Goal: Task Accomplishment & Management: Complete application form

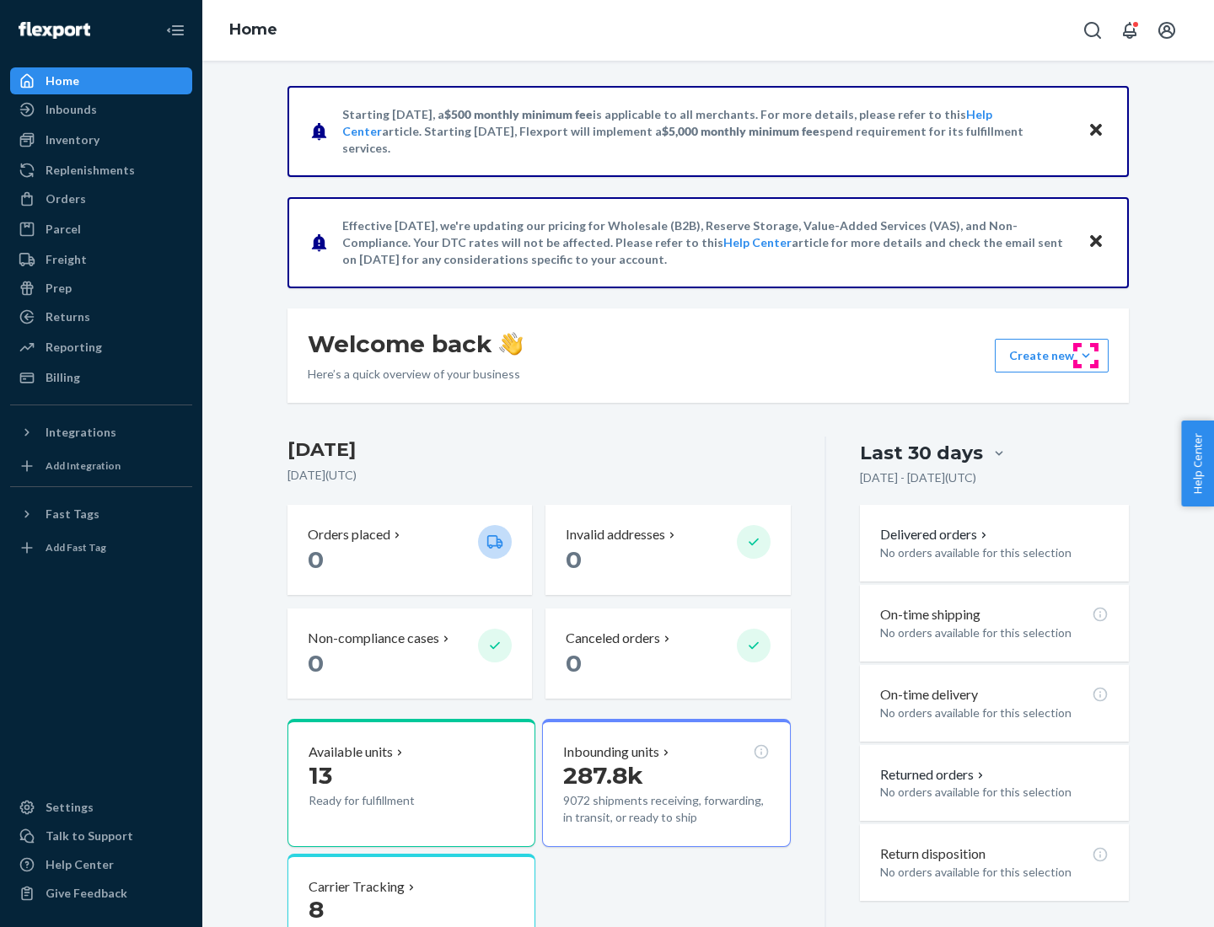
click at [1085, 356] on button "Create new Create new inbound Create new order Create new product" at bounding box center [1051, 356] width 114 height 34
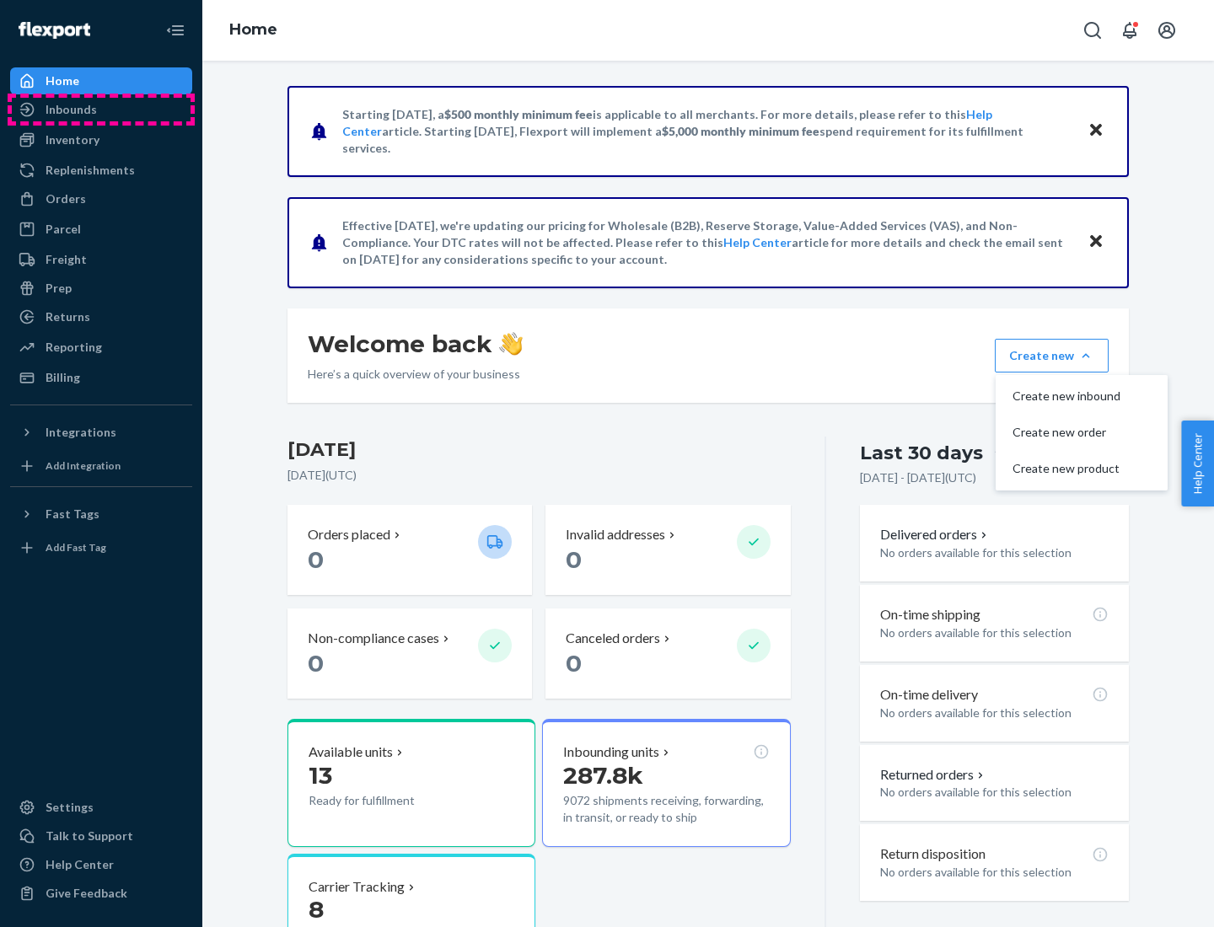
click at [101, 110] on div "Inbounds" at bounding box center [101, 110] width 179 height 24
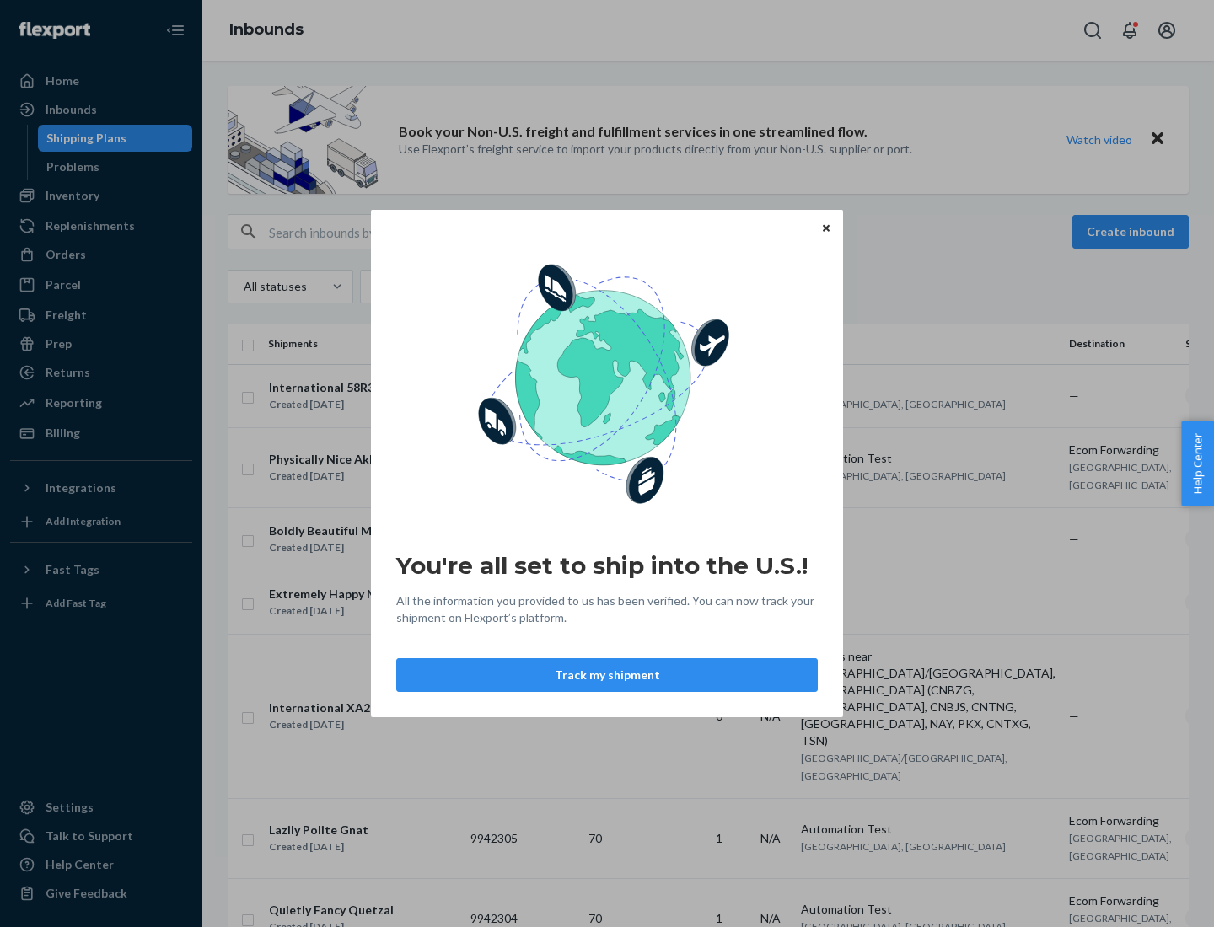
click at [101, 196] on div "You're all set to ship into the U.S.! All the information you provided to us ha…" at bounding box center [607, 463] width 1214 height 927
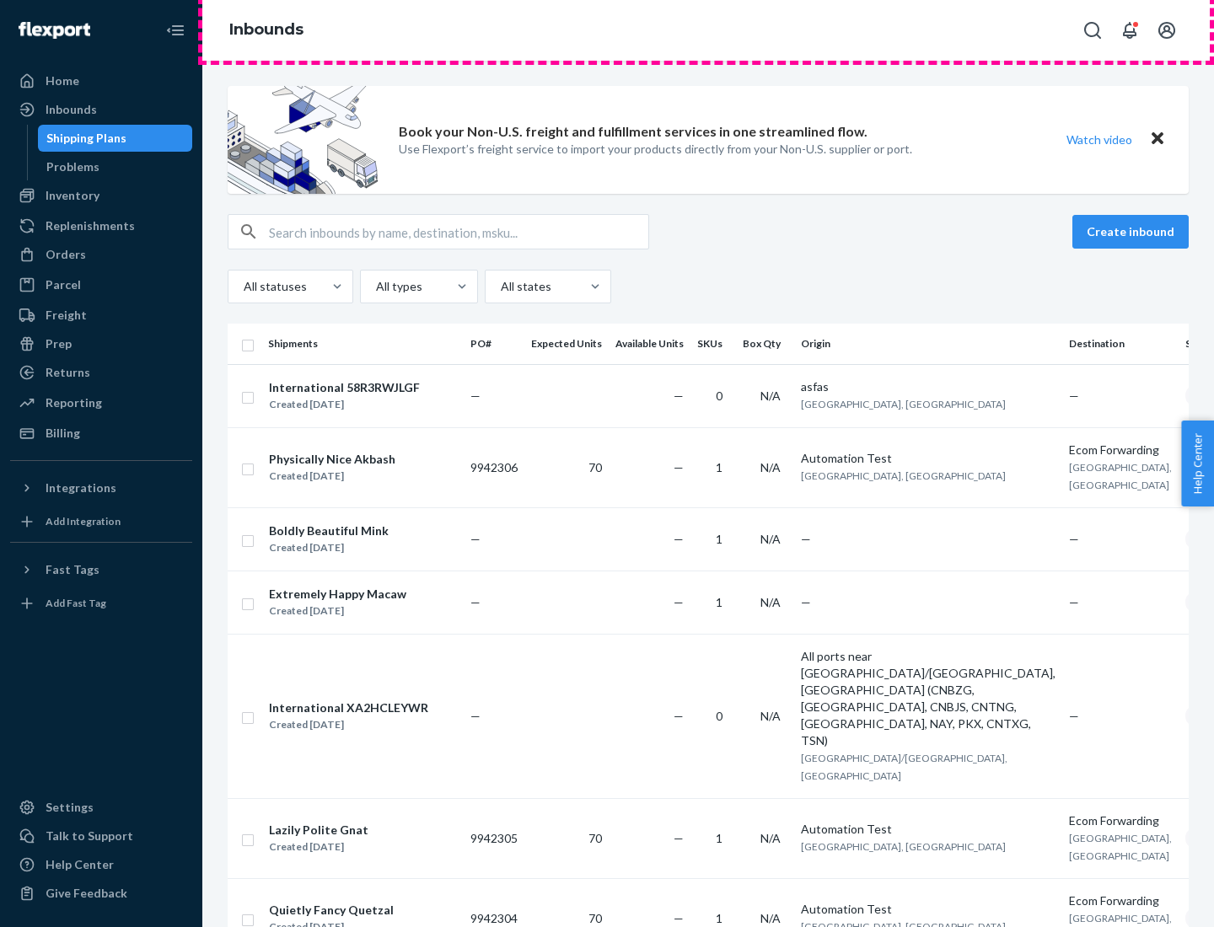
click at [708, 30] on div "Inbounds" at bounding box center [707, 30] width 1011 height 61
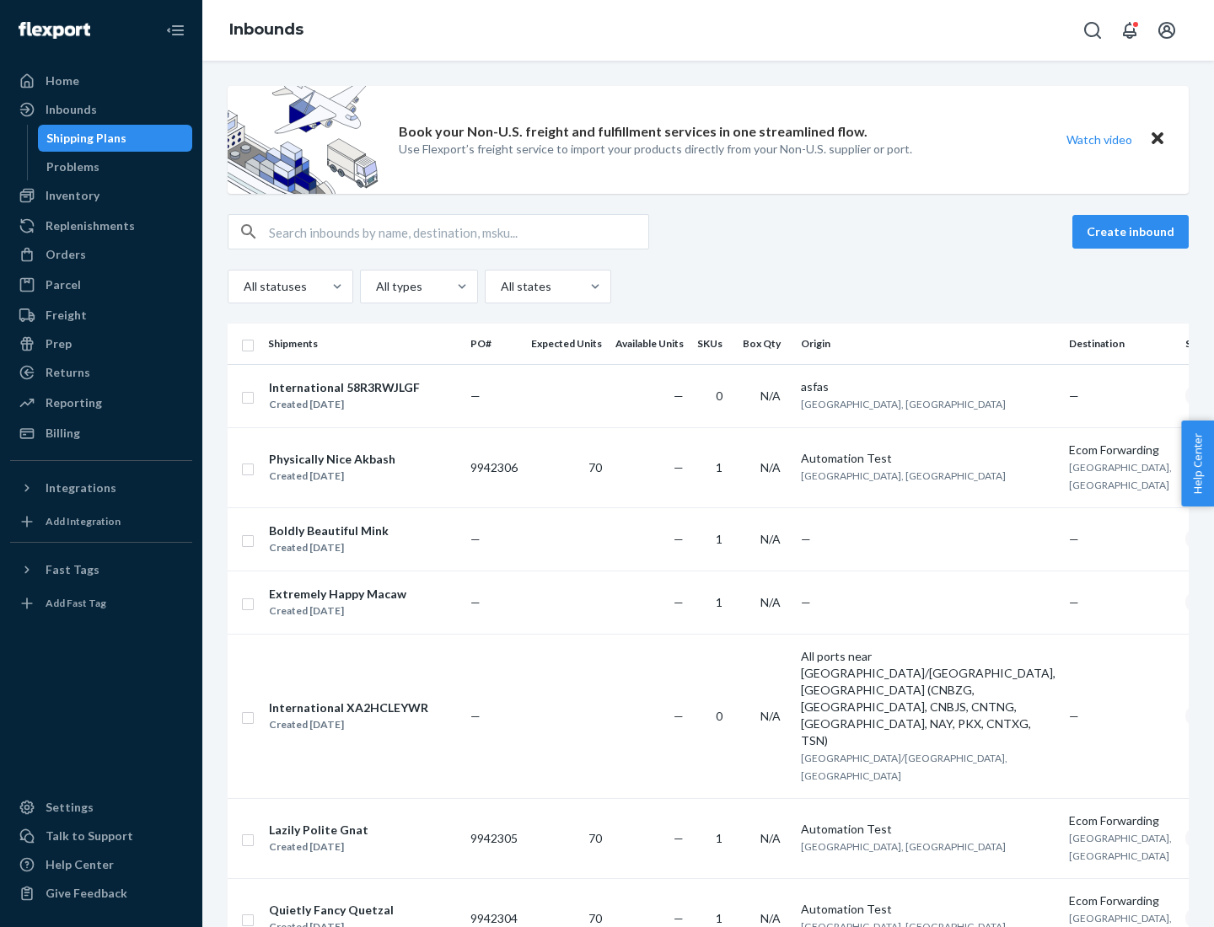
click at [708, 287] on div "All statuses All types All states" at bounding box center [708, 287] width 961 height 34
click at [83, 138] on div "Shipping Plans" at bounding box center [86, 138] width 80 height 17
click at [1133, 232] on button "Create inbound" at bounding box center [1130, 232] width 116 height 34
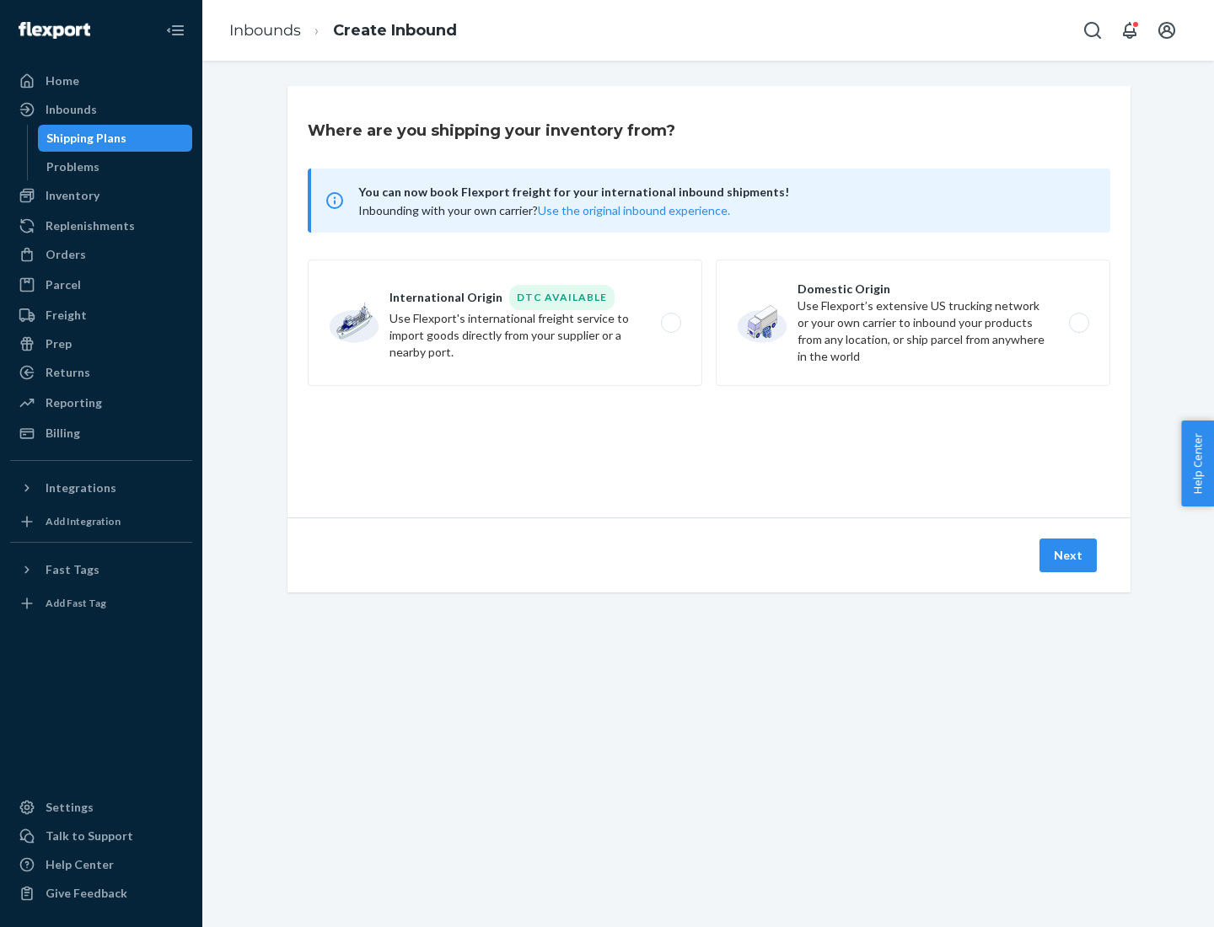
click at [505, 323] on label "International Origin DTC Available Use Flexport's international freight service…" at bounding box center [505, 323] width 394 height 126
click at [670, 323] on input "International Origin DTC Available Use Flexport's international freight service…" at bounding box center [675, 323] width 11 height 11
radio input "true"
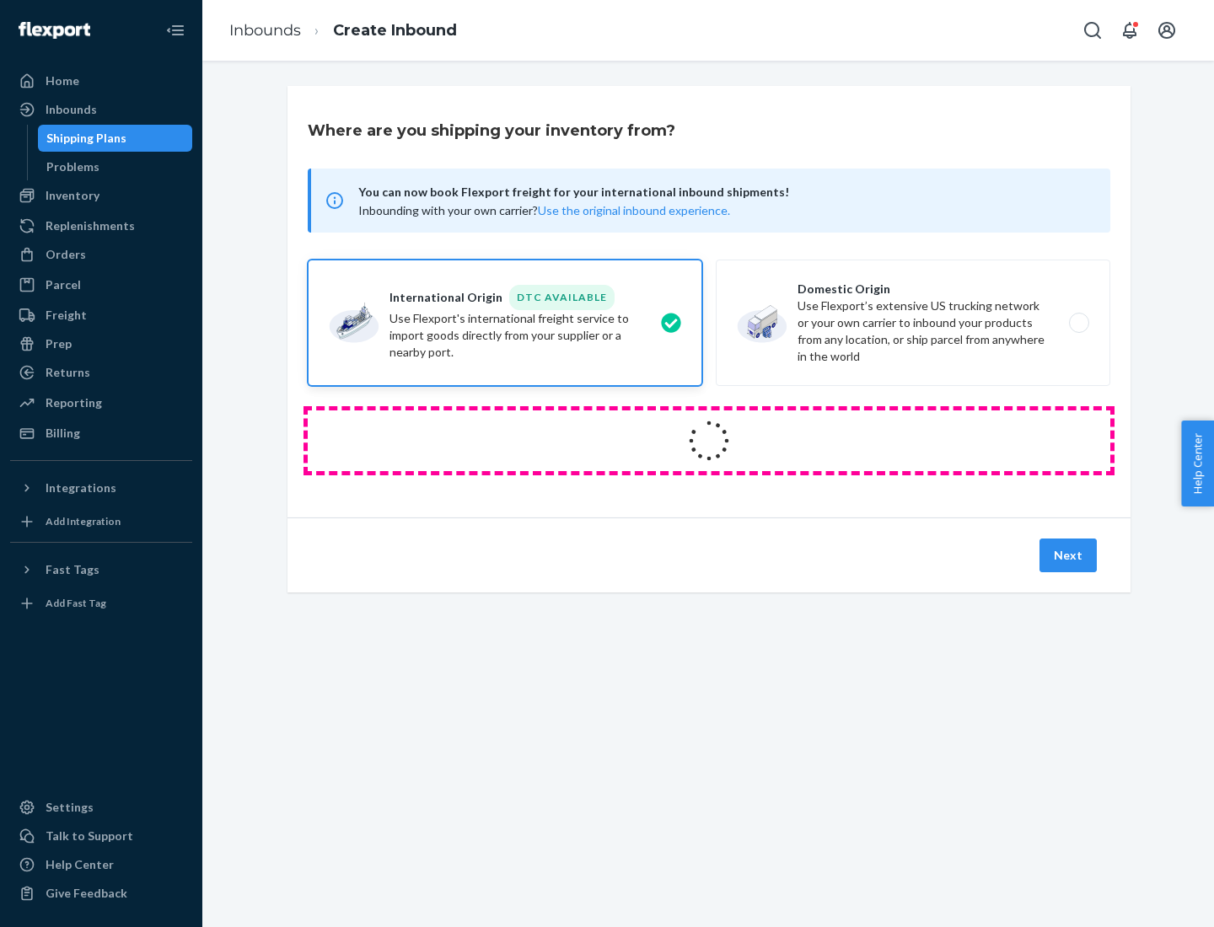
click at [709, 441] on icon at bounding box center [708, 440] width 47 height 47
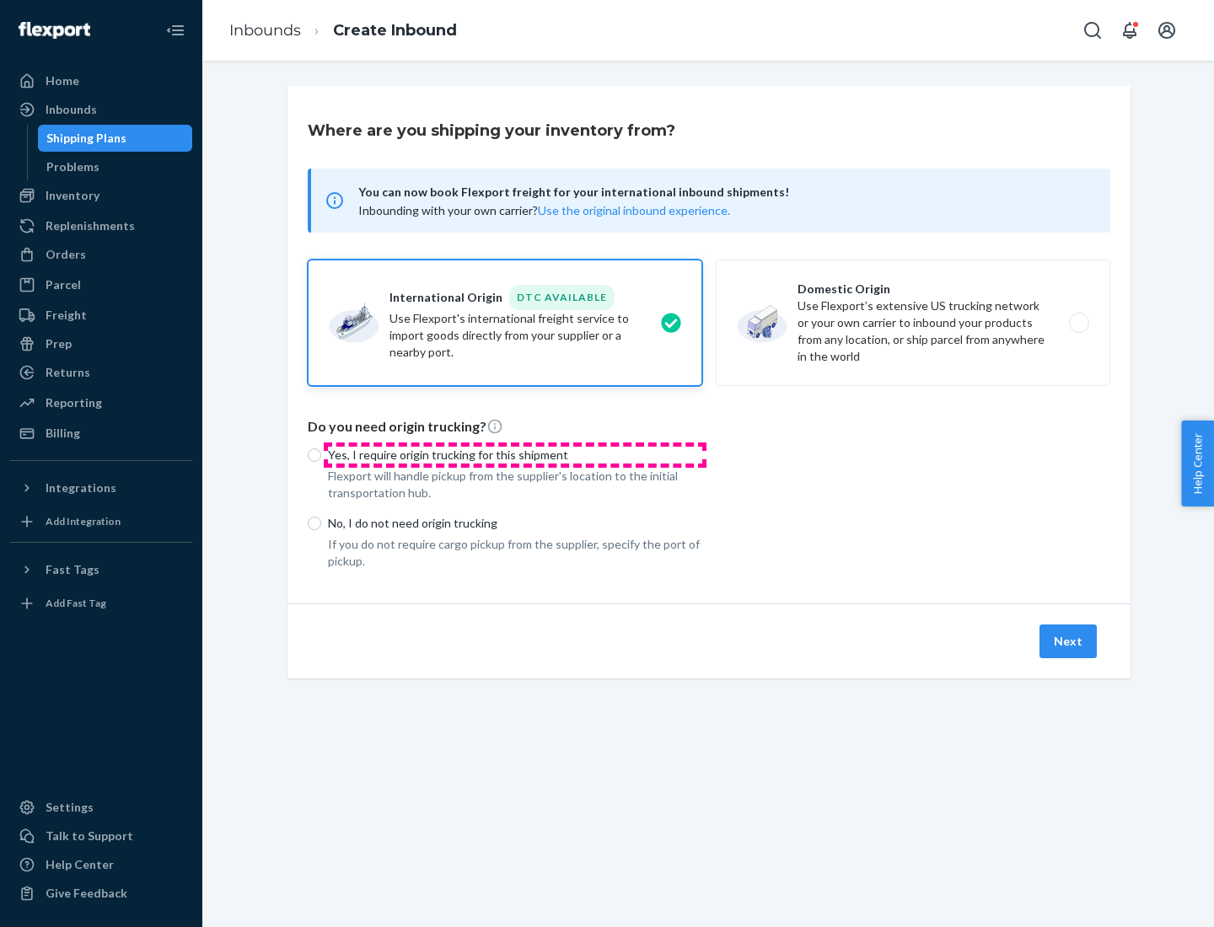
click at [515, 454] on p "Yes, I require origin trucking for this shipment" at bounding box center [515, 455] width 374 height 17
click at [321, 454] on input "Yes, I require origin trucking for this shipment" at bounding box center [314, 454] width 13 height 13
radio input "true"
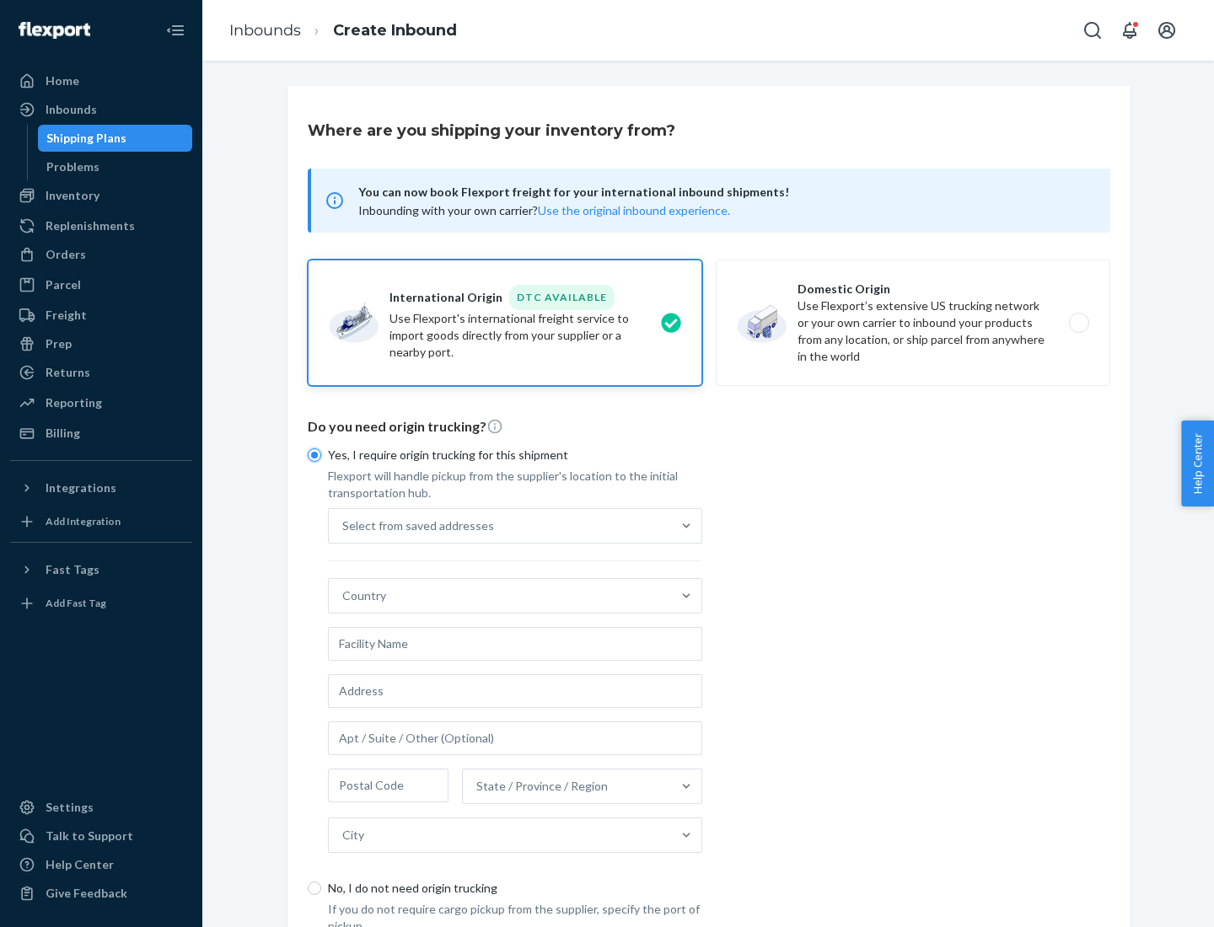
scroll to position [32, 0]
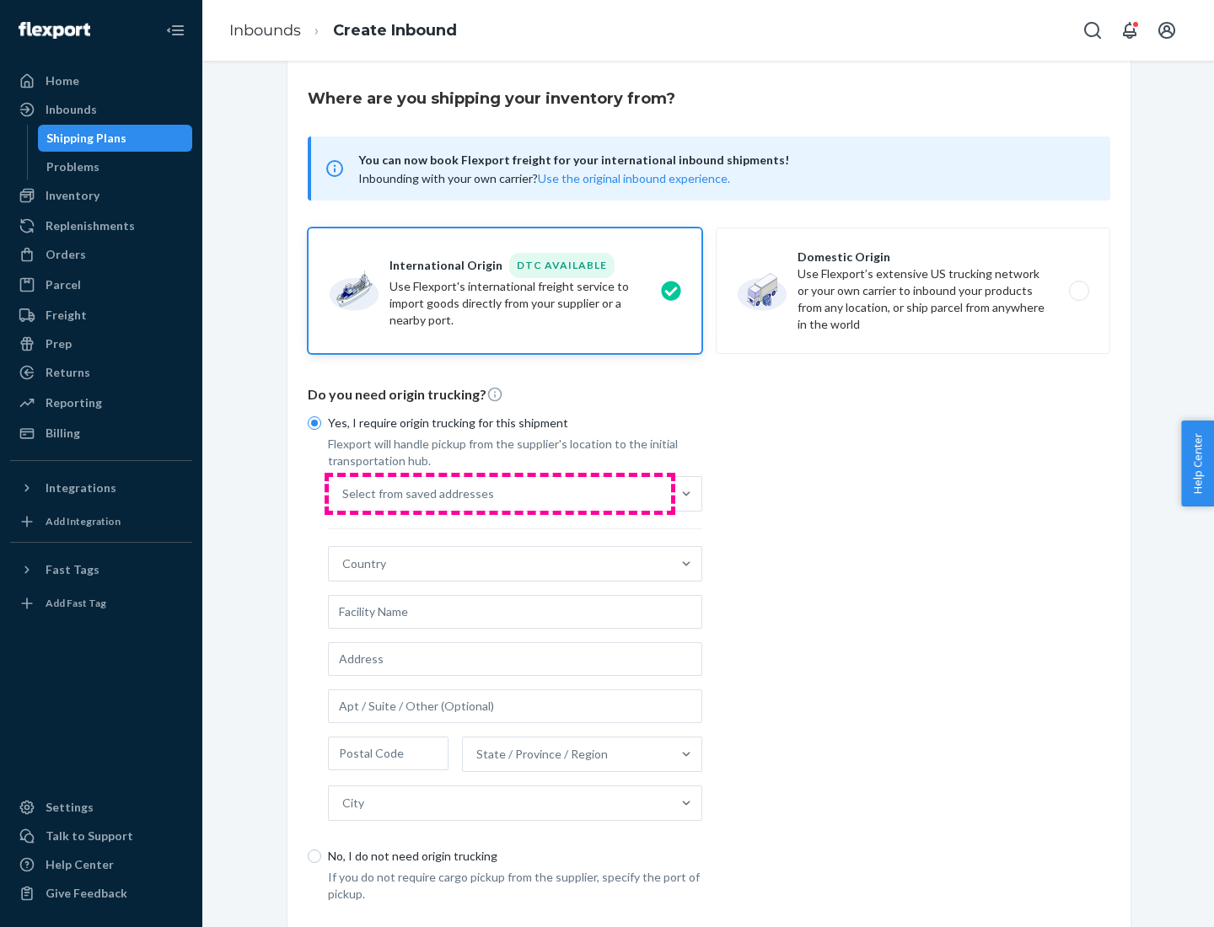
click at [500, 493] on div "Select from saved addresses" at bounding box center [500, 494] width 342 height 34
click at [344, 493] on input "Select from saved addresses" at bounding box center [343, 493] width 2 height 17
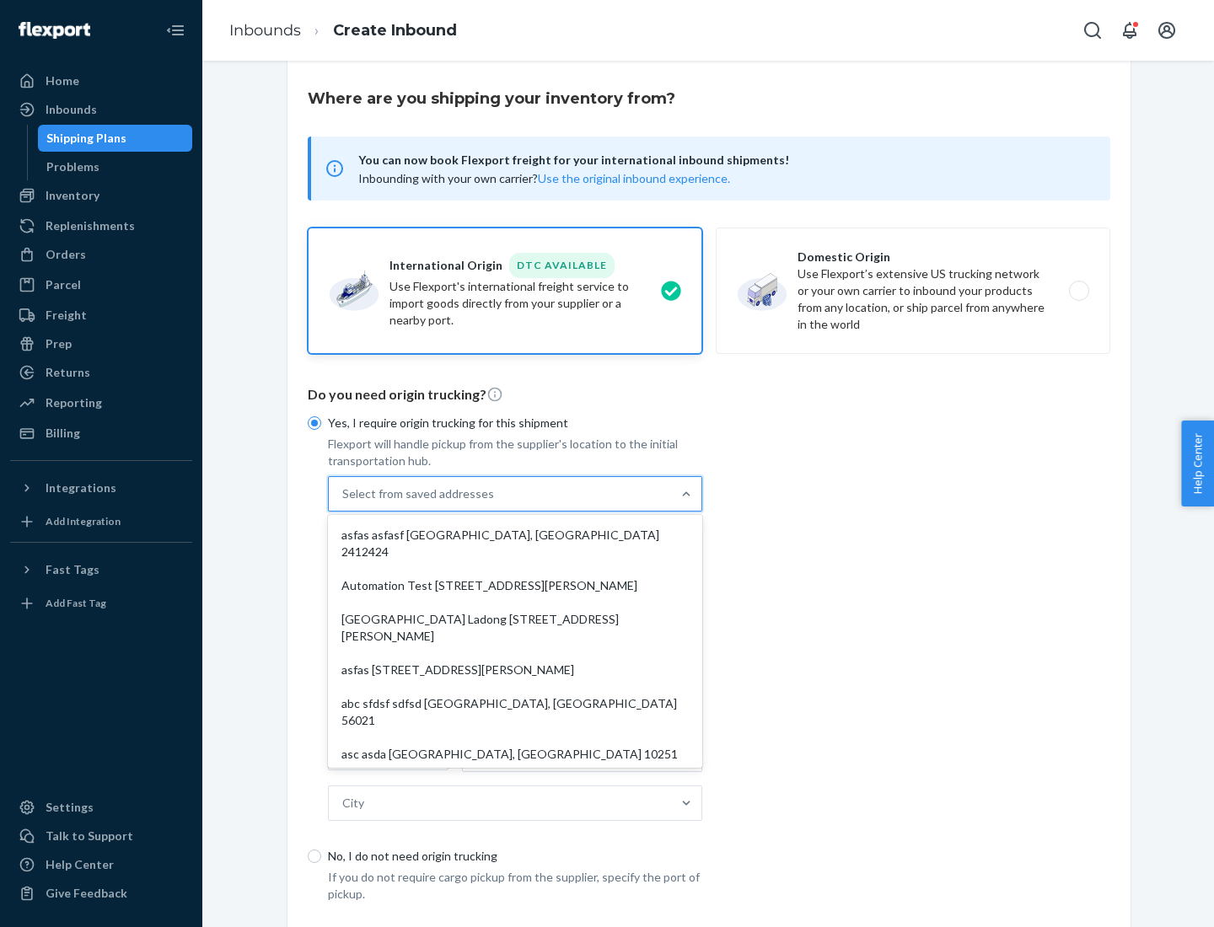
scroll to position [73, 0]
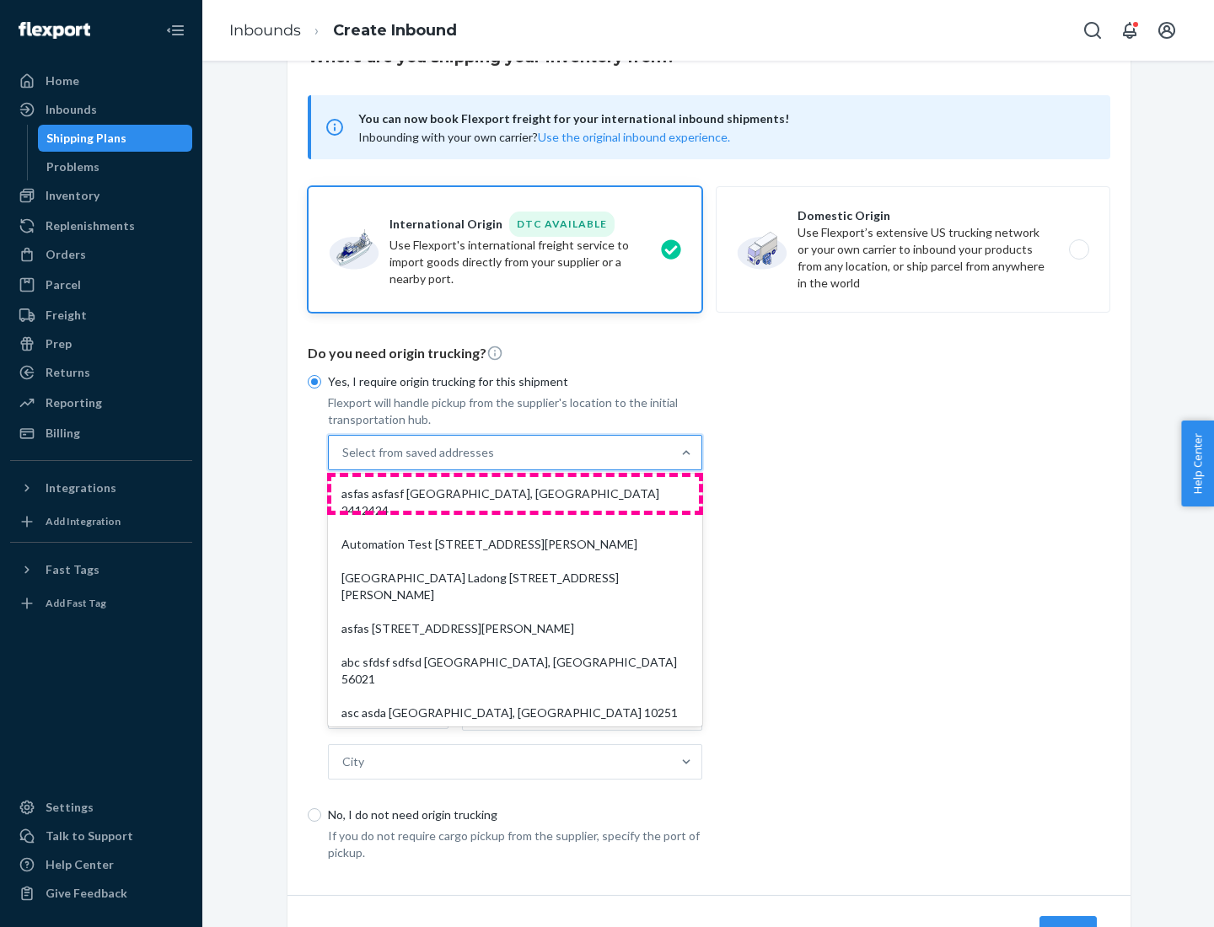
click at [515, 493] on div "asfas asfasf [GEOGRAPHIC_DATA], [GEOGRAPHIC_DATA] 2412424" at bounding box center [514, 502] width 367 height 51
click at [344, 461] on input "option asfas asfasf [GEOGRAPHIC_DATA], [GEOGRAPHIC_DATA] 2412424 focused, 1 of …" at bounding box center [343, 452] width 2 height 17
type input "asfas"
type input "asfasf"
type input "2412424"
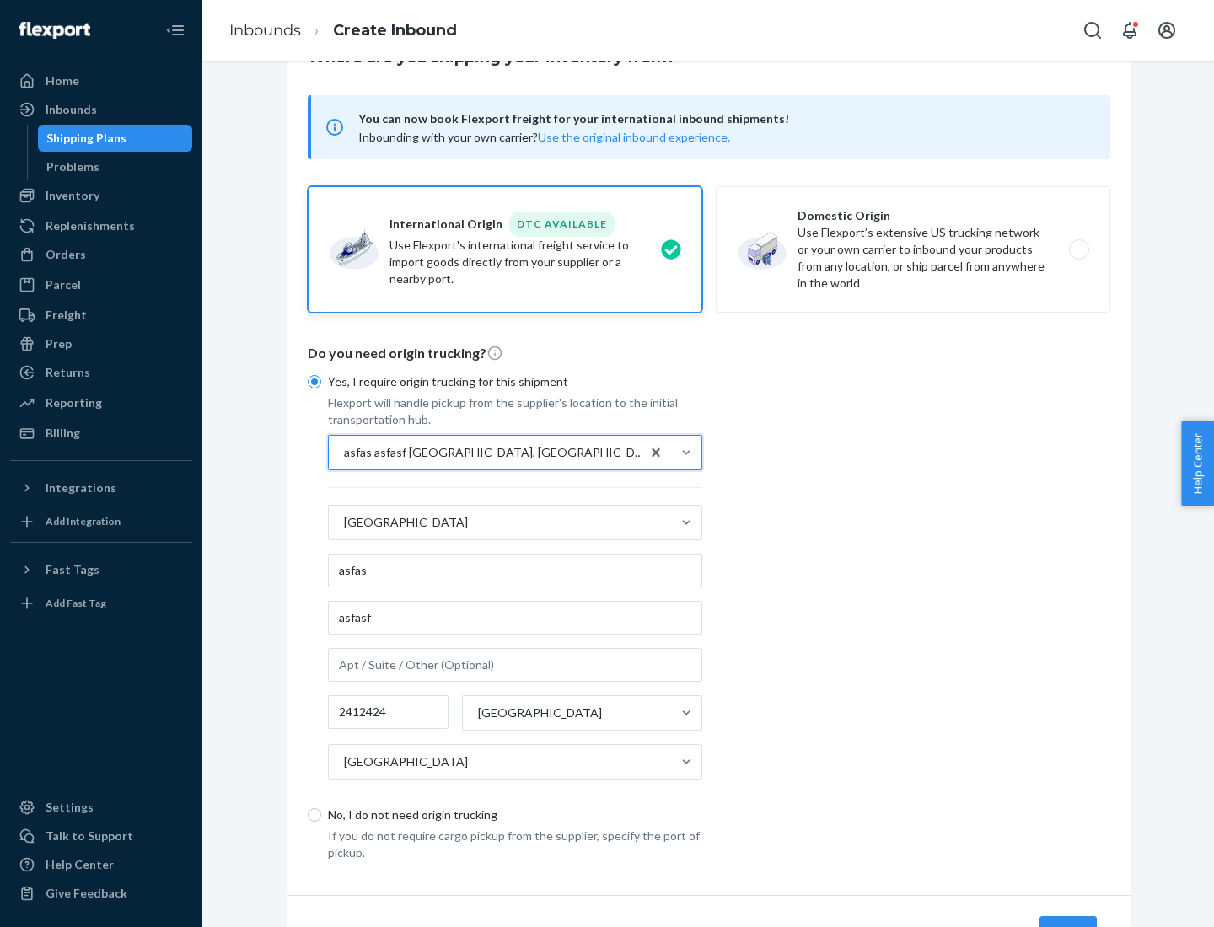
scroll to position [157, 0]
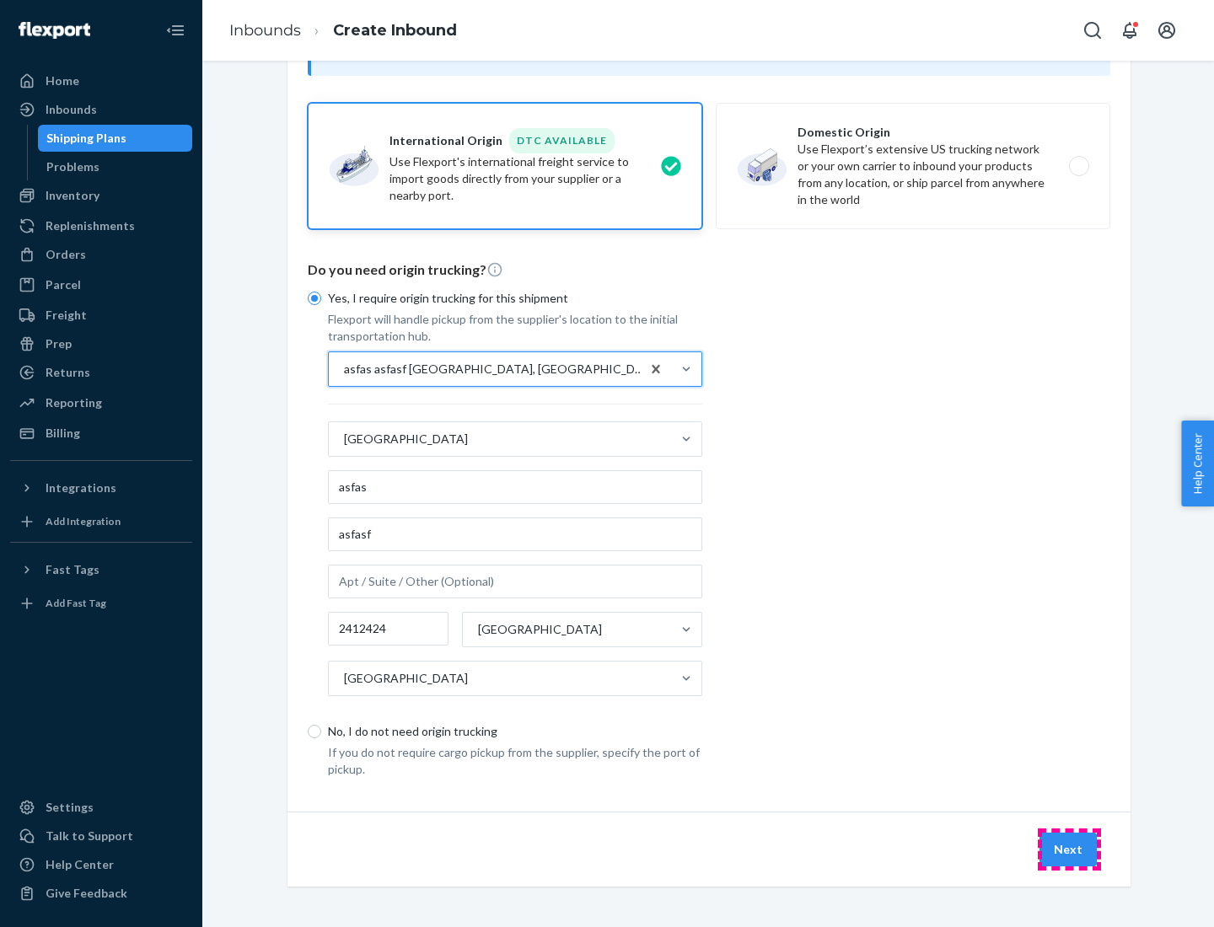
click at [1069, 849] on button "Next" at bounding box center [1067, 850] width 57 height 34
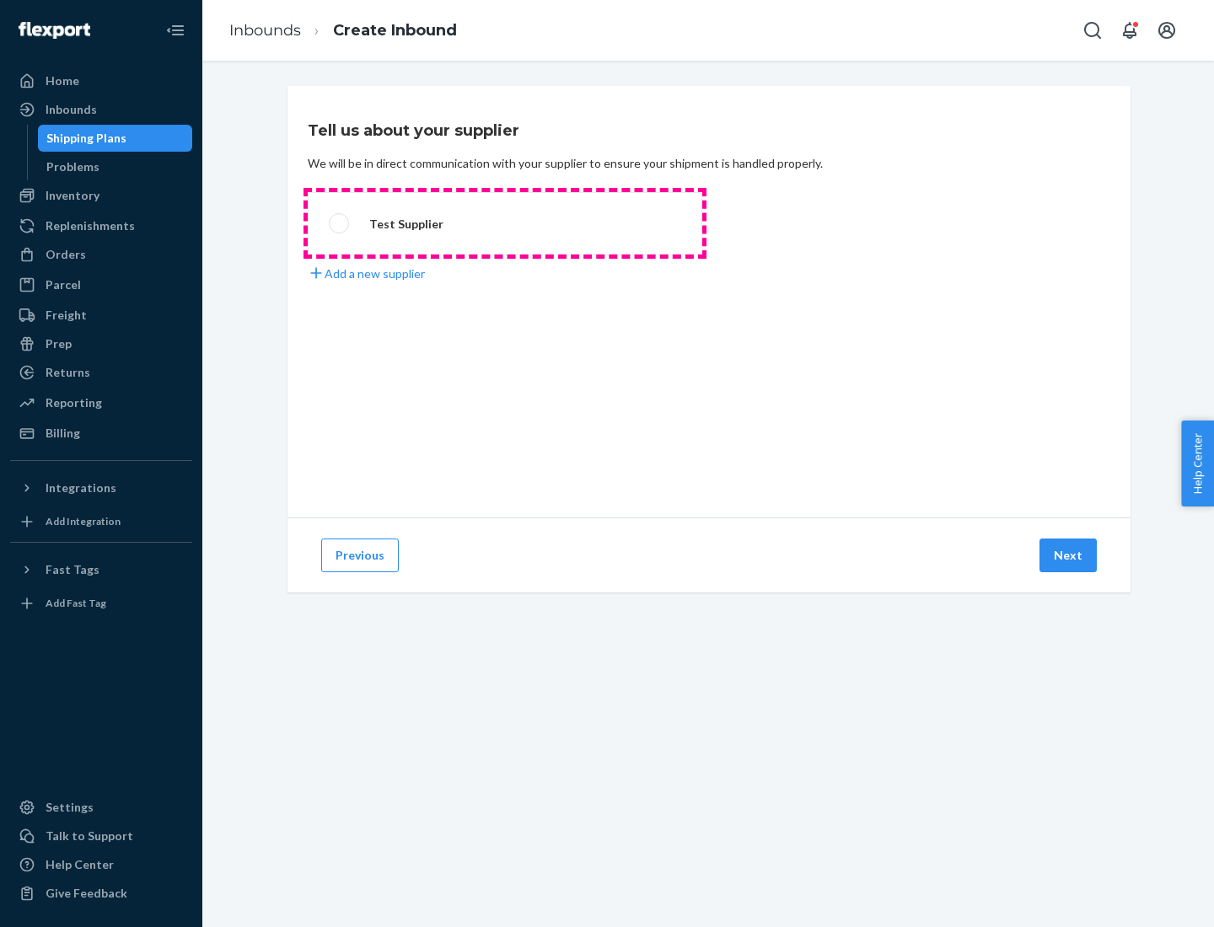
click at [505, 223] on label "Test Supplier" at bounding box center [505, 223] width 394 height 62
click at [340, 223] on input "Test Supplier" at bounding box center [334, 223] width 11 height 11
radio input "true"
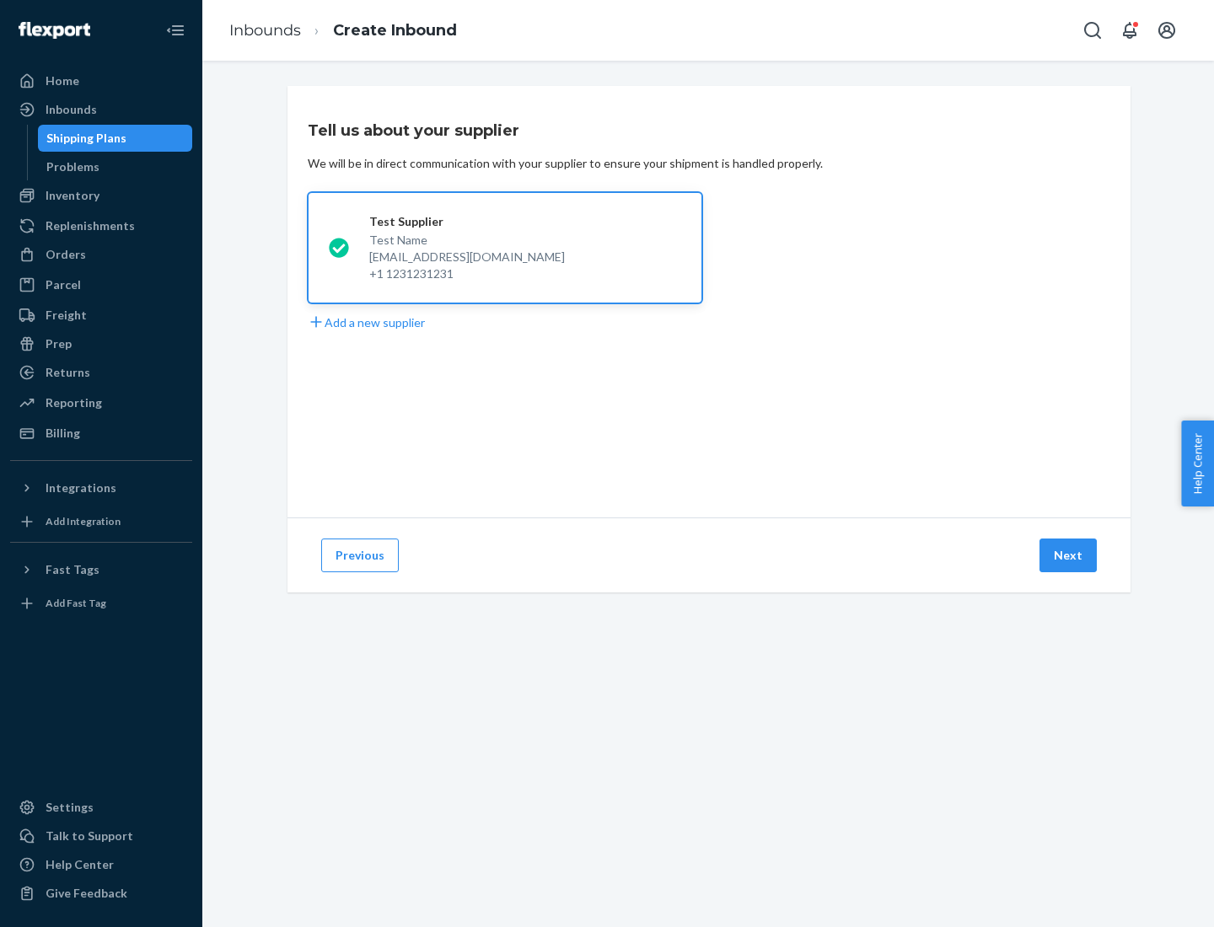
click at [1069, 555] on button "Next" at bounding box center [1067, 556] width 57 height 34
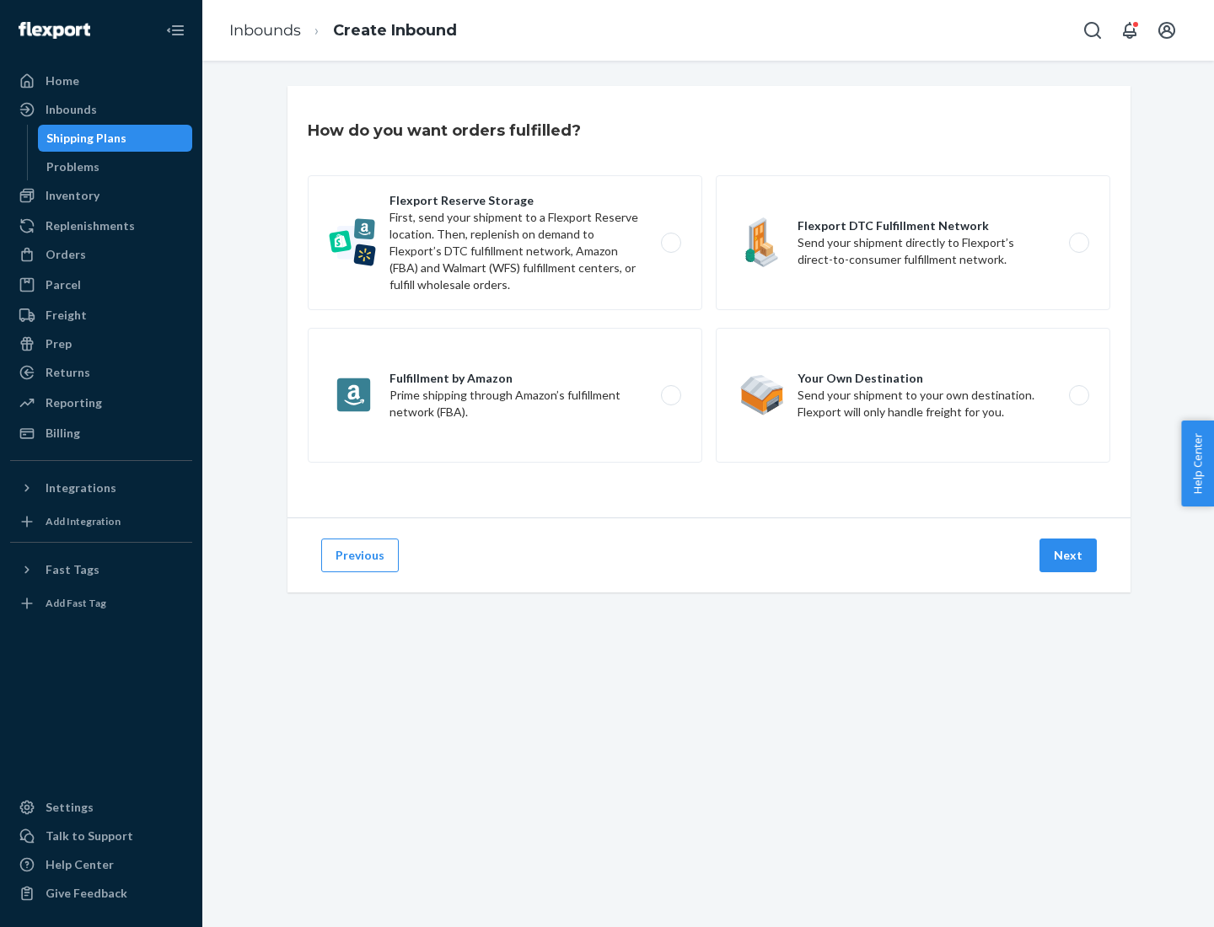
click at [505, 395] on label "Fulfillment by Amazon Prime shipping through Amazon’s fulfillment network (FBA)." at bounding box center [505, 395] width 394 height 135
click at [670, 395] on input "Fulfillment by Amazon Prime shipping through Amazon’s fulfillment network (FBA)." at bounding box center [675, 395] width 11 height 11
radio input "true"
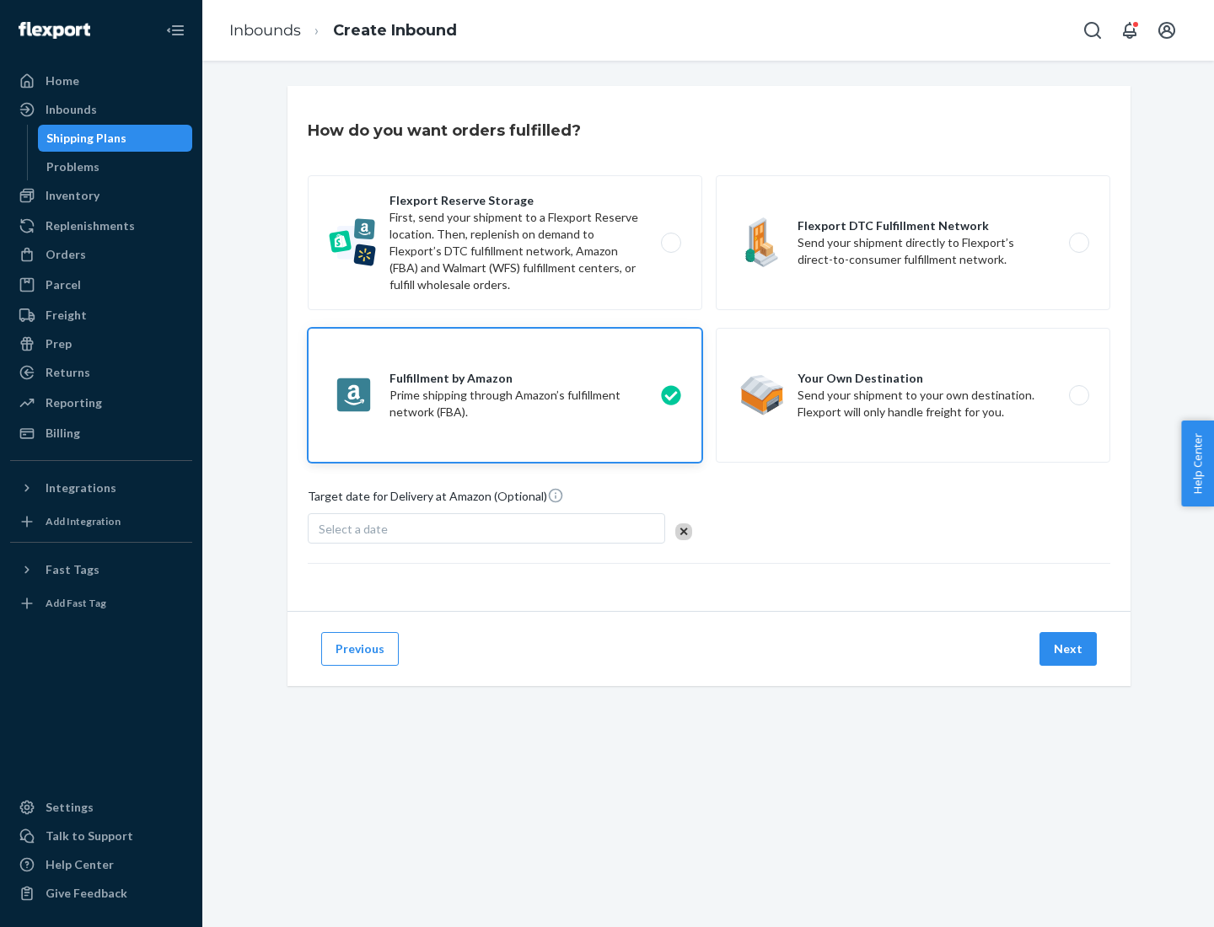
click at [1069, 649] on button "Next" at bounding box center [1067, 649] width 57 height 34
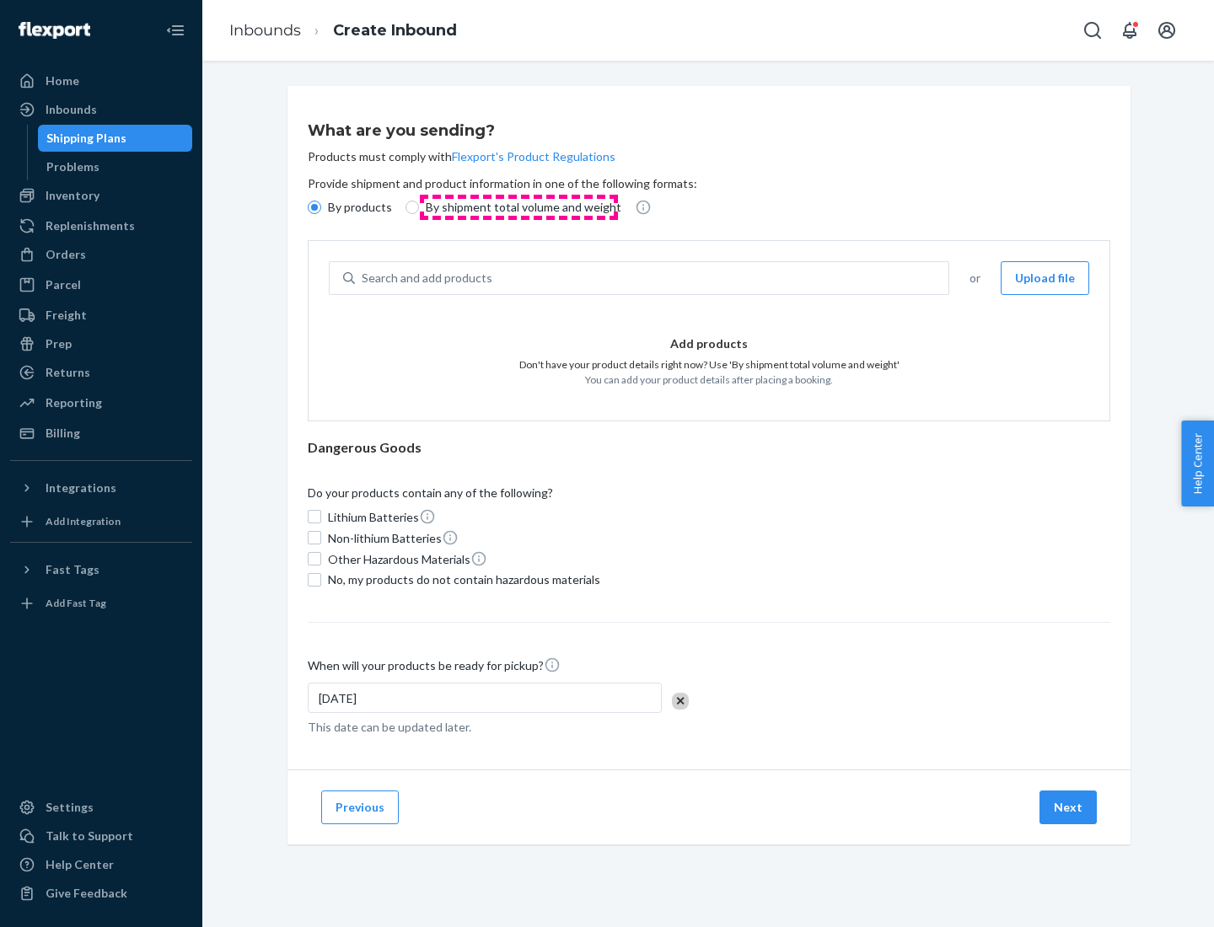
click at [518, 207] on p "By shipment total volume and weight" at bounding box center [524, 207] width 196 height 17
click at [419, 207] on input "By shipment total volume and weight" at bounding box center [411, 207] width 13 height 13
radio input "true"
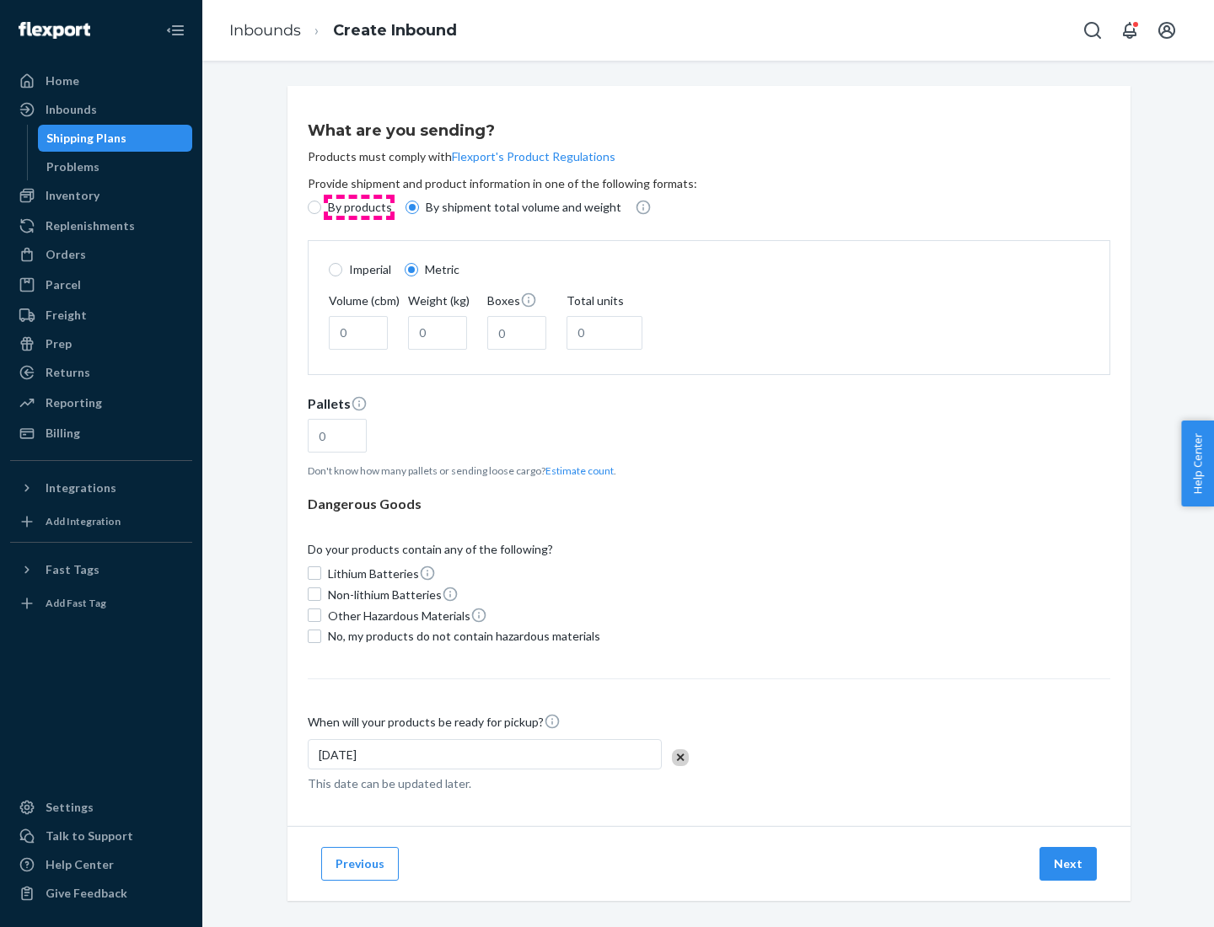
click at [358, 207] on p "By products" at bounding box center [360, 207] width 64 height 17
click at [321, 207] on input "By products" at bounding box center [314, 207] width 13 height 13
radio input "true"
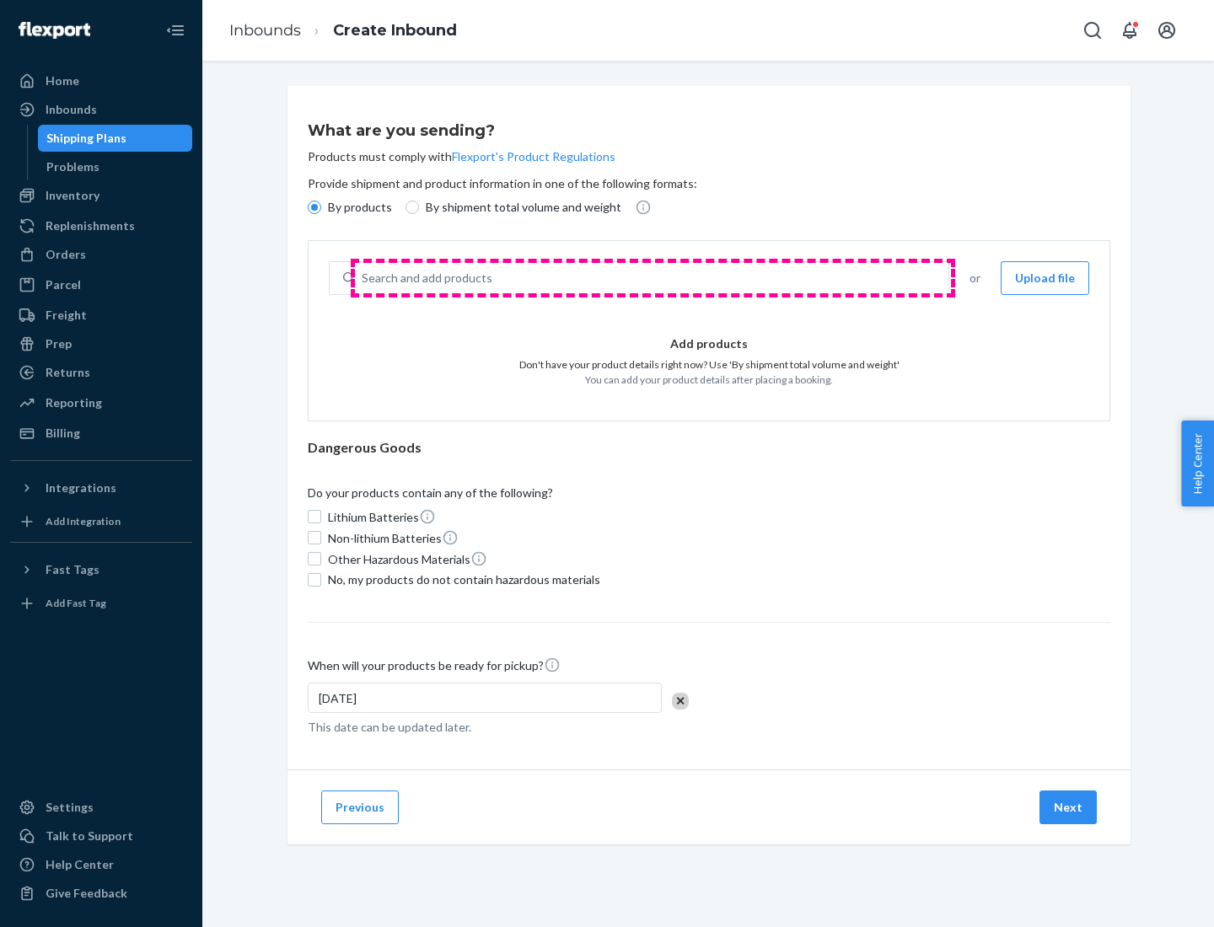
click at [652, 278] on div "Search and add products" at bounding box center [651, 278] width 593 height 30
click at [363, 278] on input "Search and add products" at bounding box center [363, 278] width 2 height 17
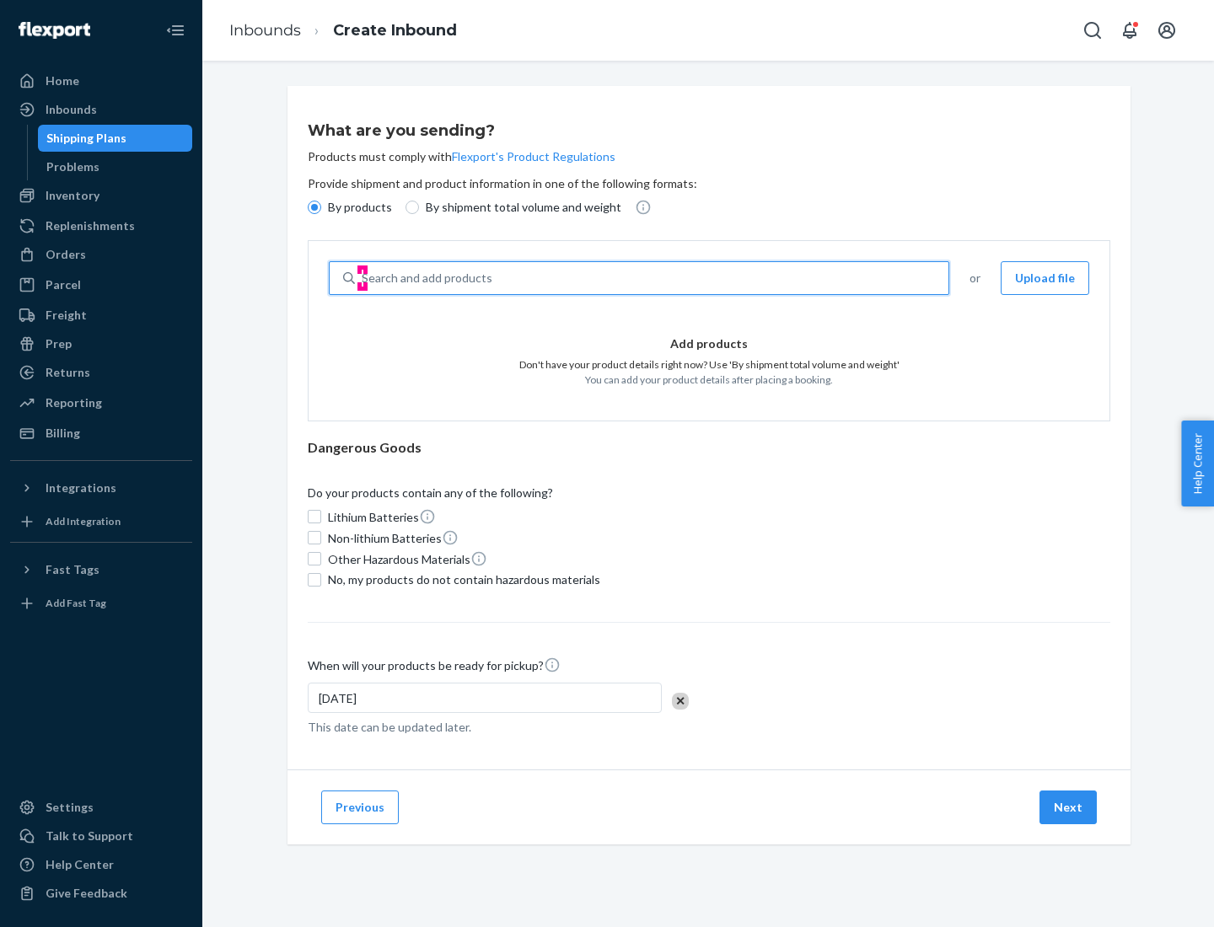
type input "test"
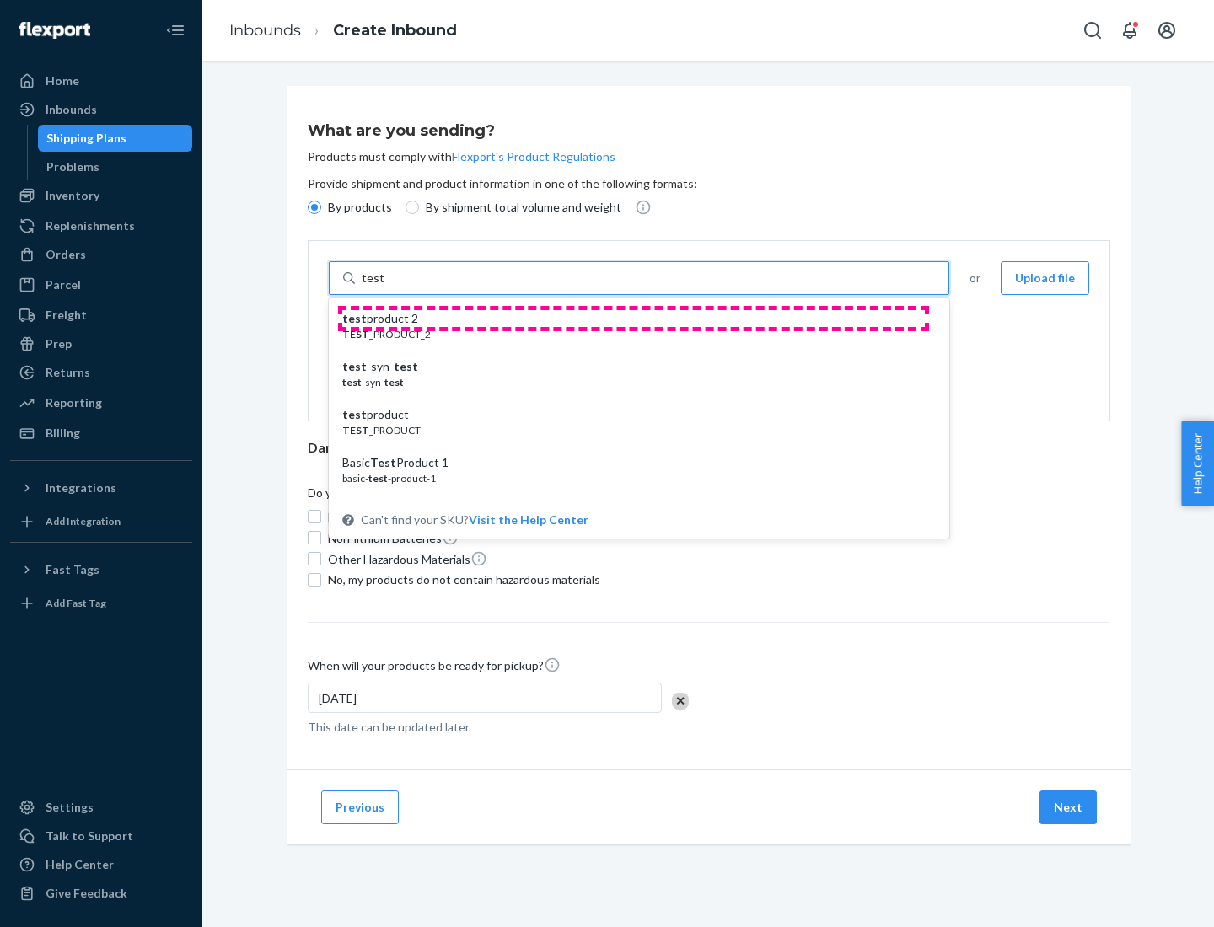
click at [633, 319] on div "test product 2" at bounding box center [632, 318] width 580 height 17
click at [383, 287] on input "test" at bounding box center [373, 278] width 22 height 17
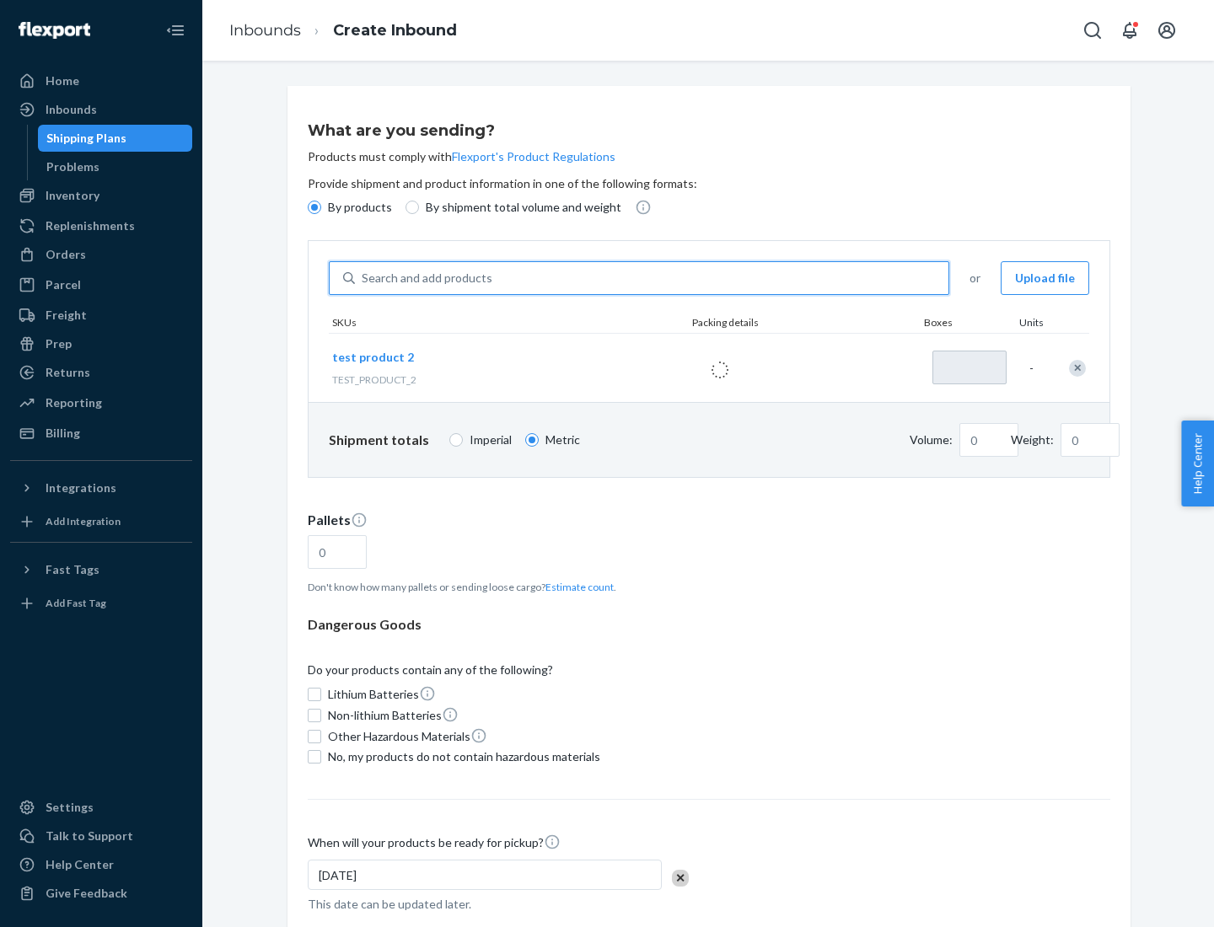
type input "1"
type input "0.02"
type input "22.23"
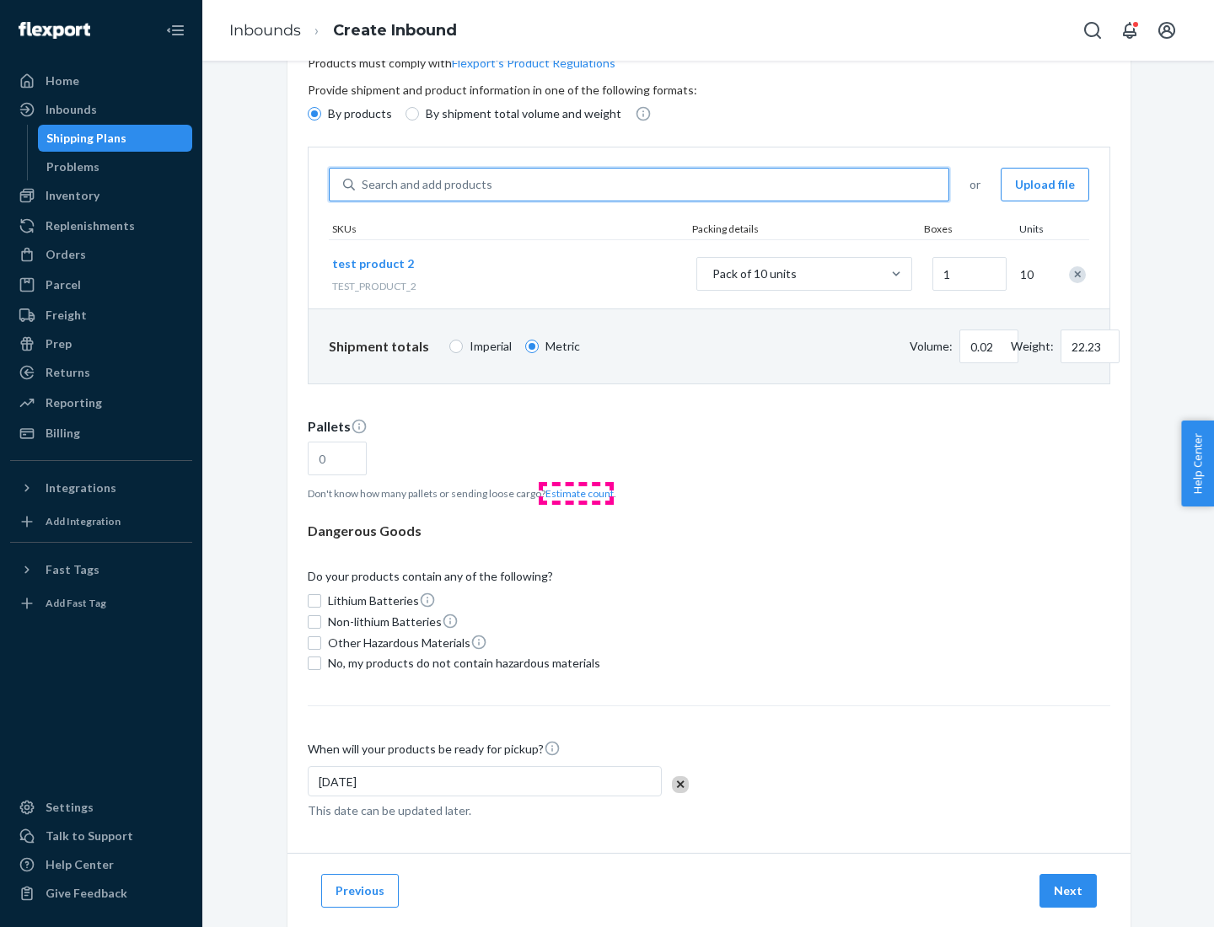
click at [576, 493] on button "Estimate count" at bounding box center [579, 493] width 68 height 14
type input "1"
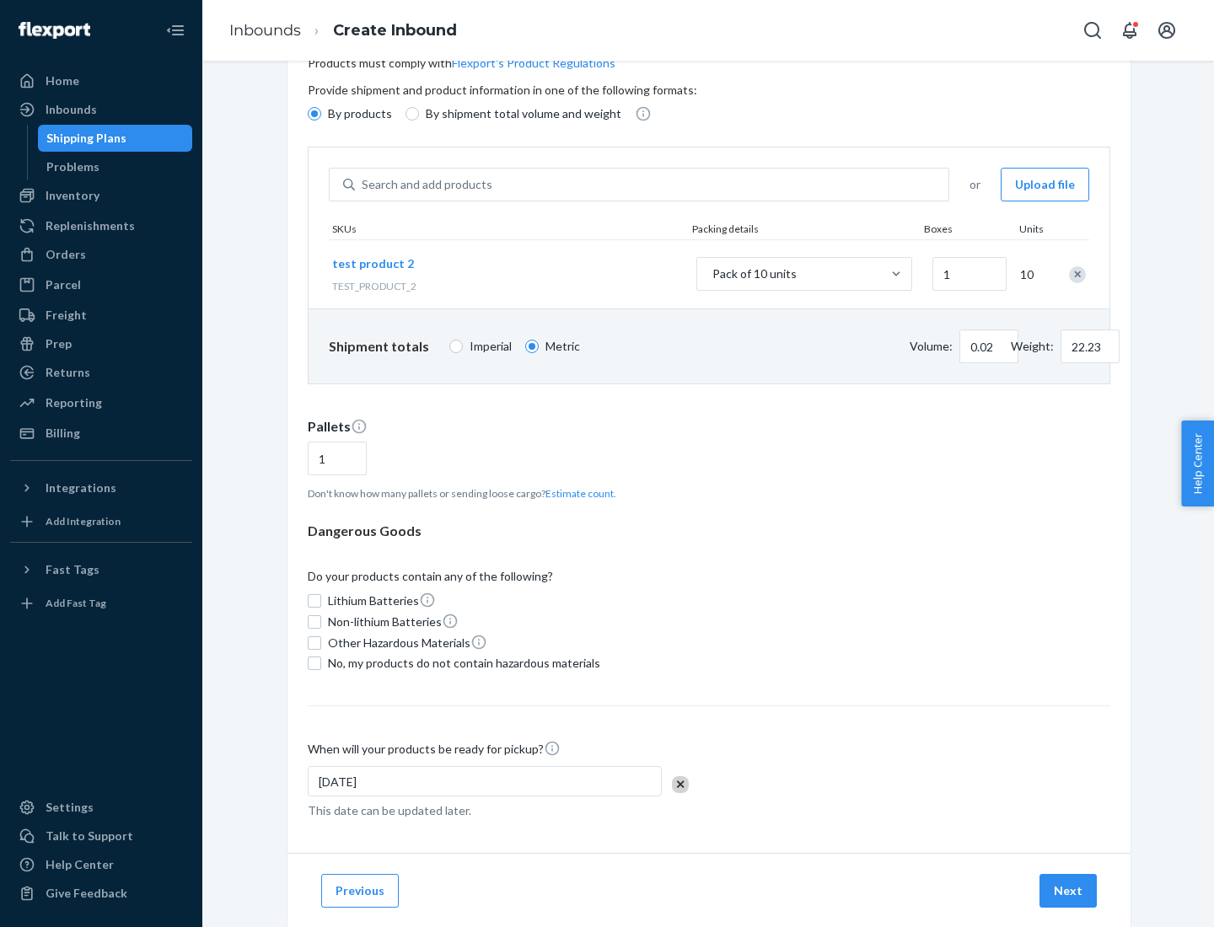
scroll to position [135, 0]
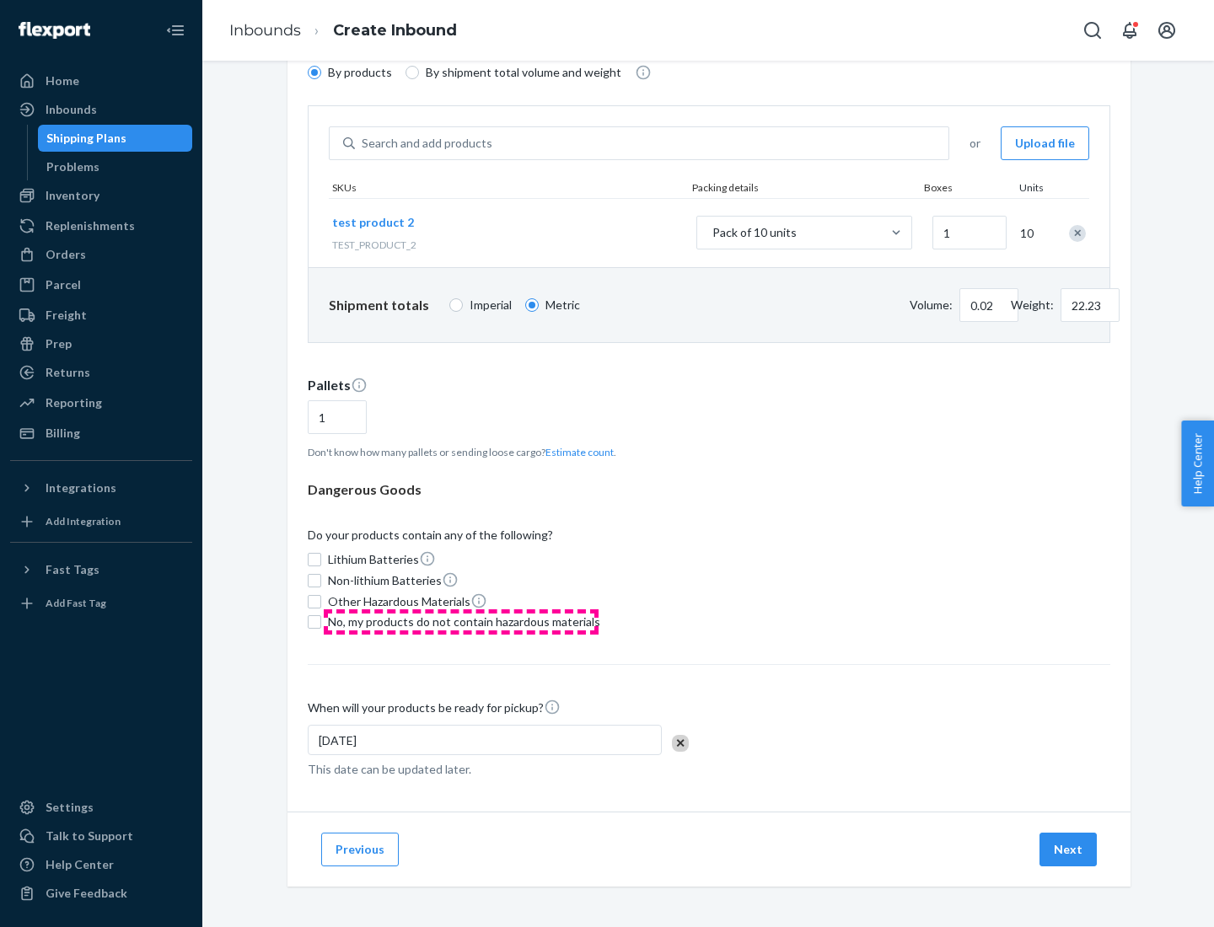
click at [461, 622] on span "No, my products do not contain hazardous materials" at bounding box center [464, 622] width 272 height 17
click at [321, 622] on input "No, my products do not contain hazardous materials" at bounding box center [314, 621] width 13 height 13
checkbox input "true"
click at [1069, 850] on button "Next" at bounding box center [1067, 850] width 57 height 34
